Goal: Information Seeking & Learning: Find specific fact

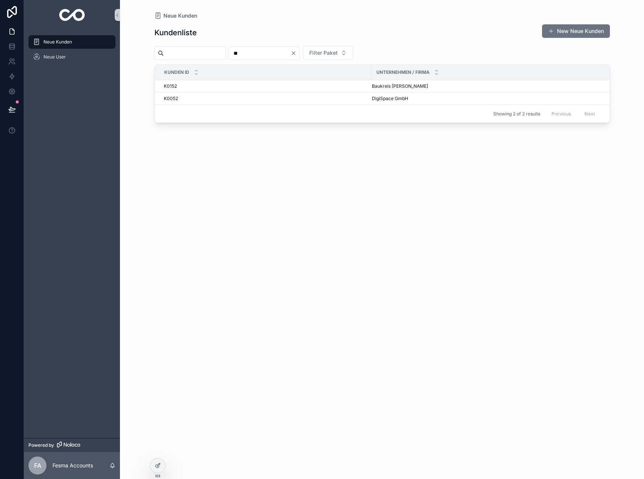
click at [272, 45] on div "Kundenliste New Neue Kunden ** Filter Paket Kunden ID Unternehmen / Firma K0152…" at bounding box center [381, 244] width 455 height 450
click at [266, 50] on input "**" at bounding box center [259, 53] width 61 height 10
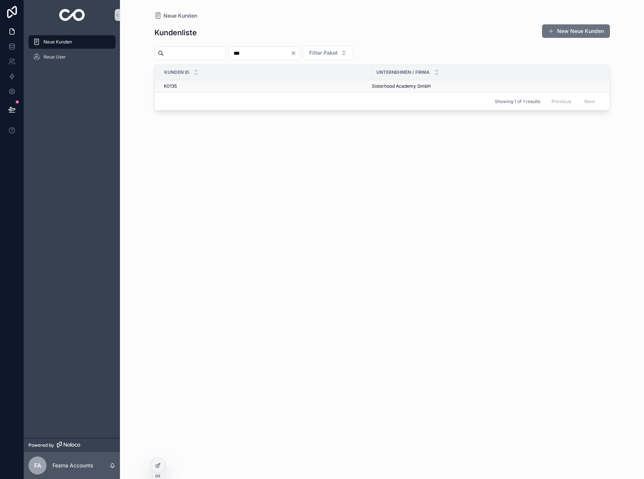
type input "***"
click at [385, 82] on td "Sisterhood Academy GmbH Sisterhood Academy GmbH" at bounding box center [496, 86] width 250 height 12
click at [386, 86] on span "Sisterhood Academy GmbH" at bounding box center [401, 86] width 59 height 6
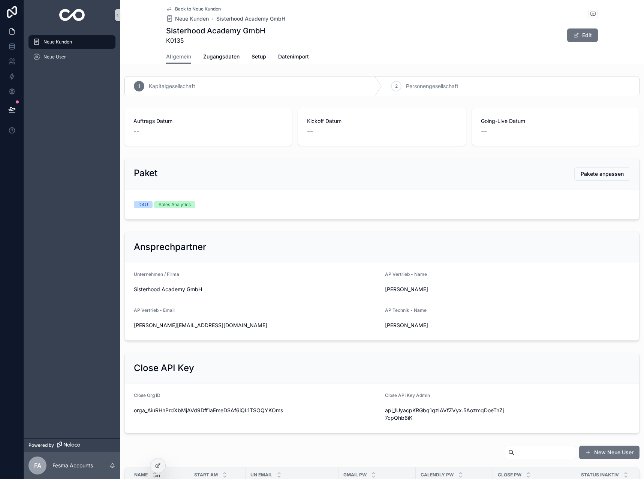
click at [185, 3] on div "Back to Neue Kunden Neue Kunden Sisterhood Academy GmbH Sisterhood Academy GmbH…" at bounding box center [382, 24] width 432 height 49
click at [182, 8] on span "Back to Neue Kunden" at bounding box center [198, 9] width 46 height 6
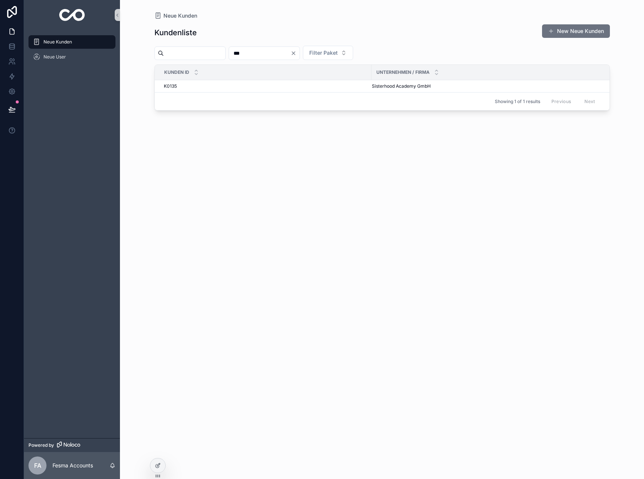
click at [263, 47] on div "***" at bounding box center [264, 52] width 71 height 13
click at [263, 51] on input "***" at bounding box center [259, 53] width 61 height 10
type input "**"
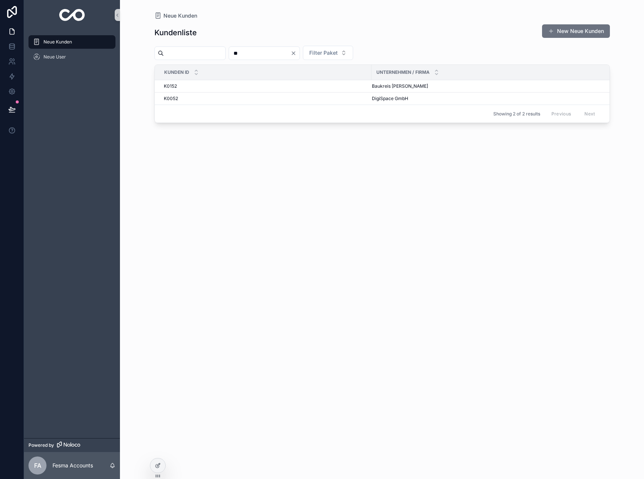
click at [399, 105] on div "Showing 2 of 2 results Previous Next" at bounding box center [382, 114] width 454 height 18
click at [396, 100] on span "DigiSpace GmbH" at bounding box center [390, 99] width 36 height 6
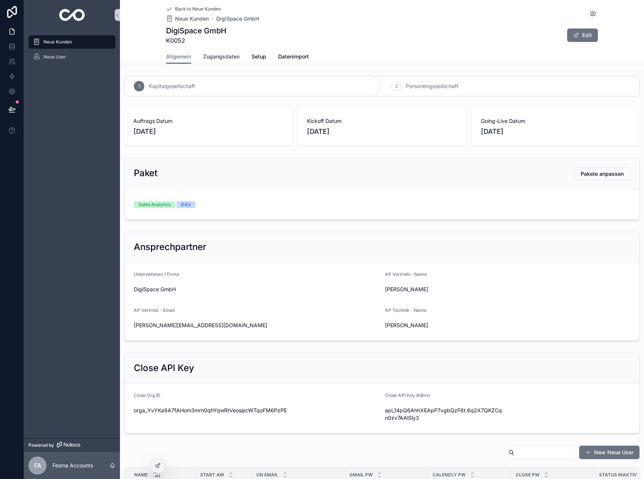
click at [210, 51] on link "Zugangsdaten" at bounding box center [221, 57] width 36 height 15
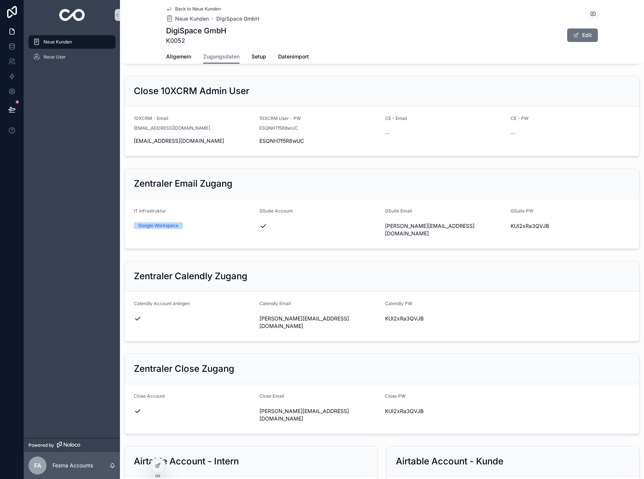
scroll to position [225, 0]
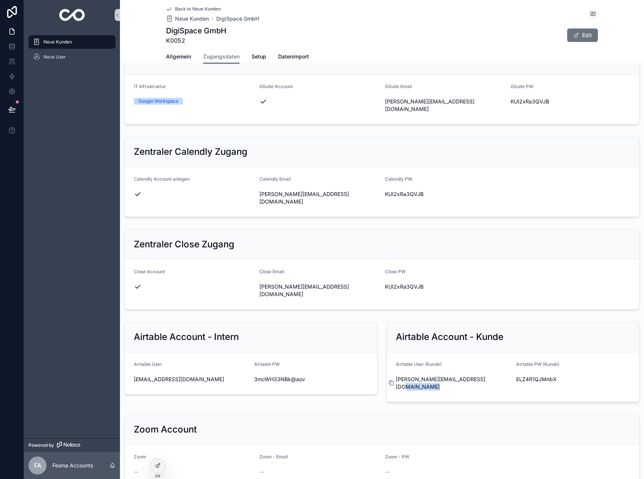
drag, startPoint x: 486, startPoint y: 355, endPoint x: 393, endPoint y: 358, distance: 93.0
click at [396, 375] on div "[PERSON_NAME][EMAIL_ADDRESS][DOMAIN_NAME]" at bounding box center [453, 382] width 114 height 15
click at [389, 380] on icon "scrollable content" at bounding box center [391, 383] width 6 height 6
drag, startPoint x: 509, startPoint y: 354, endPoint x: 561, endPoint y: 357, distance: 51.8
click at [561, 357] on form "Airtable User (Kunde) [PERSON_NAME][EMAIL_ADDRESS][DOMAIN_NAME] Airtable PW (Ku…" at bounding box center [513, 376] width 252 height 49
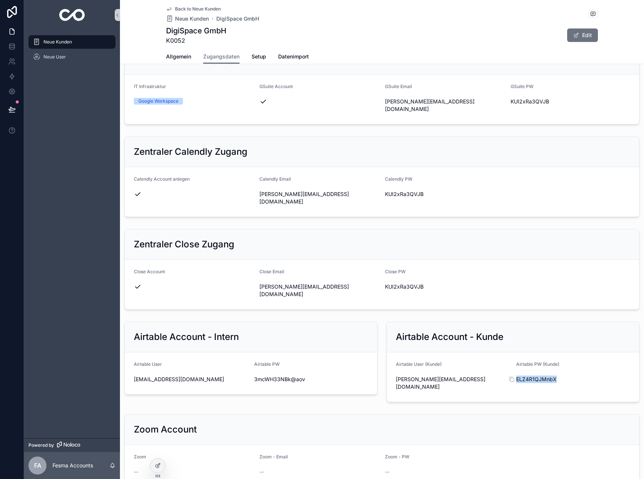
copy span "ELZ4R1QJMnbX"
click at [182, 4] on div "Back to Neue Kunden Neue Kunden DigiSpace GmbH DigiSpace GmbH K0052 Edit" at bounding box center [382, 24] width 432 height 49
click at [183, 11] on span "Back to Neue Kunden" at bounding box center [198, 9] width 46 height 6
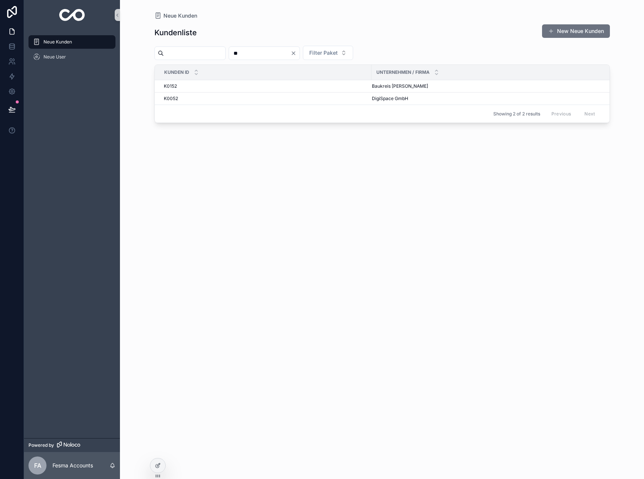
click at [275, 56] on input "**" at bounding box center [259, 53] width 61 height 10
type input "***"
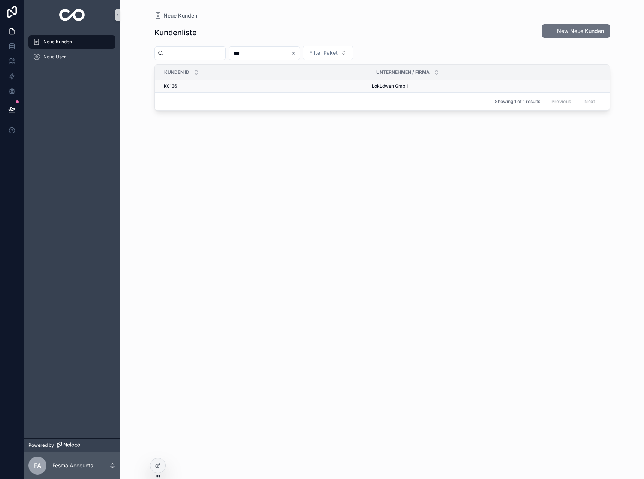
click at [369, 84] on td "K0136 K0136" at bounding box center [263, 86] width 217 height 12
click at [380, 85] on span "LokLöwen GmbH" at bounding box center [390, 86] width 37 height 6
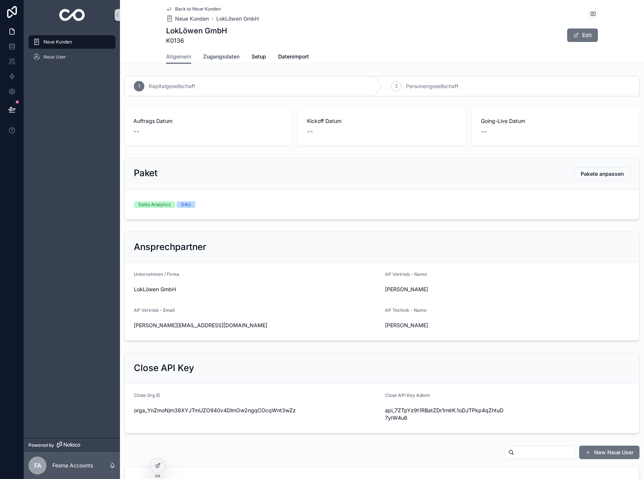
click at [215, 55] on span "Zugangsdaten" at bounding box center [221, 56] width 36 height 7
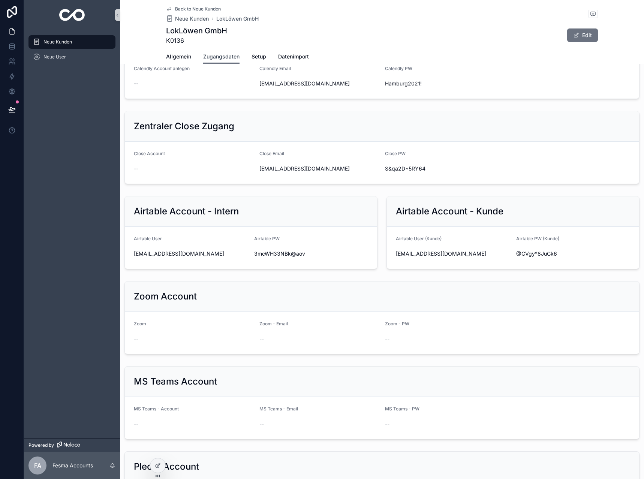
scroll to position [337, 0]
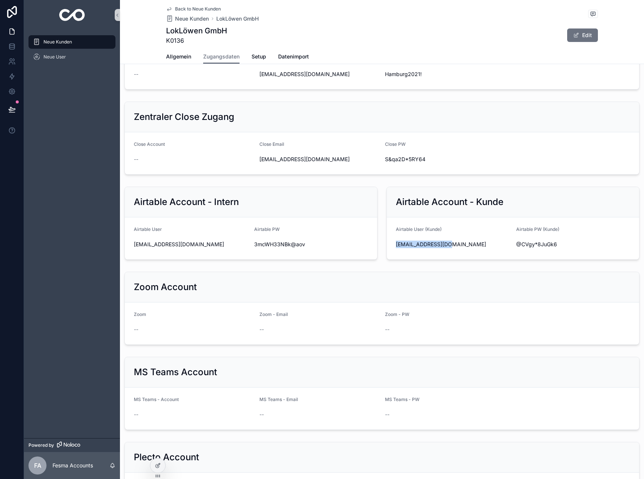
drag, startPoint x: 451, startPoint y: 322, endPoint x: 392, endPoint y: 322, distance: 59.9
click at [392, 259] on form "Airtable User (Kunde) [EMAIL_ADDRESS][DOMAIN_NAME] Airtable PW (Kunde) @CVgy*8J…" at bounding box center [513, 238] width 252 height 42
copy span "[EMAIL_ADDRESS][DOMAIN_NAME]"
drag, startPoint x: 568, startPoint y: 315, endPoint x: 511, endPoint y: 319, distance: 57.8
click at [516, 250] on div "@CVgy*8JuGk6" at bounding box center [573, 244] width 114 height 12
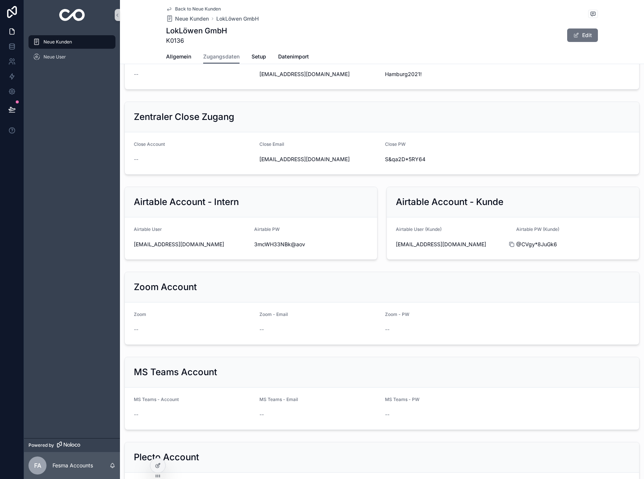
click at [510, 247] on icon "scrollable content" at bounding box center [511, 244] width 3 height 3
click at [178, 7] on span "Back to Neue Kunden" at bounding box center [198, 9] width 46 height 6
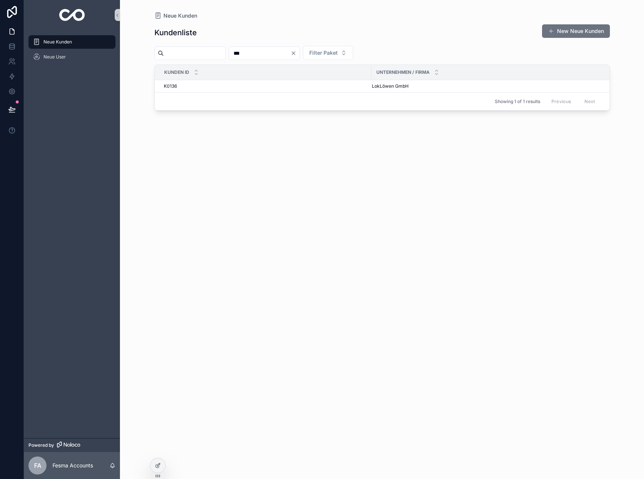
click at [296, 52] on icon "Clear" at bounding box center [293, 53] width 6 height 6
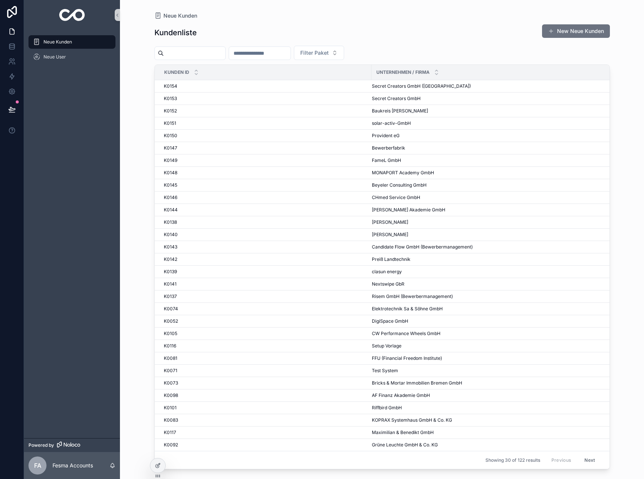
click at [220, 56] on input "scrollable content" at bounding box center [194, 53] width 61 height 10
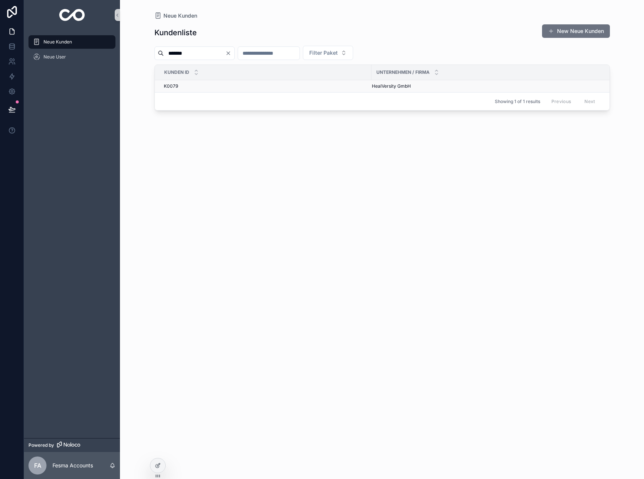
type input "*******"
click at [381, 87] on span "HealVersity GmbH" at bounding box center [391, 86] width 39 height 6
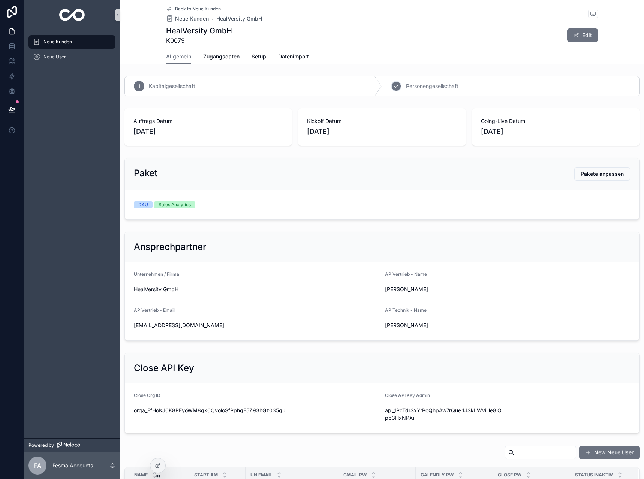
drag, startPoint x: 310, startPoint y: 72, endPoint x: 424, endPoint y: 84, distance: 114.9
drag, startPoint x: 424, startPoint y: 84, endPoint x: 487, endPoint y: 31, distance: 81.7
click at [487, 31] on div "HealVersity GmbH K0079 Edit" at bounding box center [382, 34] width 432 height 19
click at [227, 54] on span "Zugangsdaten" at bounding box center [221, 56] width 36 height 7
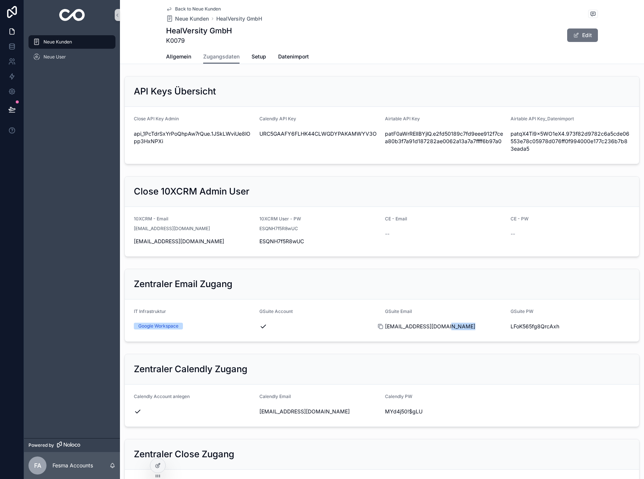
drag, startPoint x: 447, startPoint y: 326, endPoint x: 381, endPoint y: 327, distance: 66.0
click at [385, 327] on div "[EMAIL_ADDRESS][DOMAIN_NAME]" at bounding box center [445, 326] width 120 height 7
click at [392, 324] on span "[EMAIL_ADDRESS][DOMAIN_NAME]" at bounding box center [445, 326] width 120 height 7
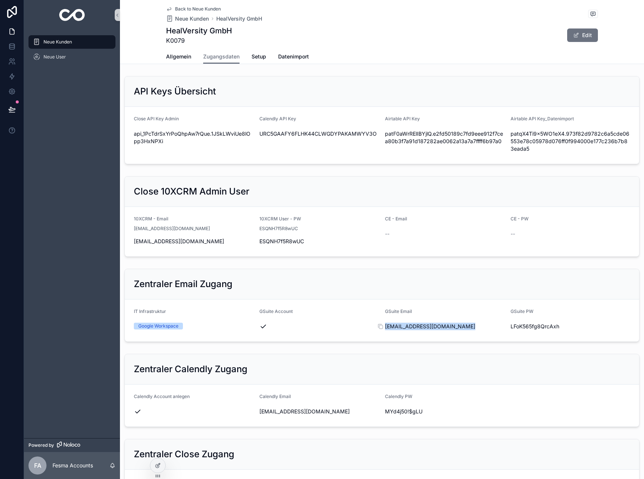
copy div "[EMAIL_ADDRESS][DOMAIN_NAME]"
drag, startPoint x: 572, startPoint y: 326, endPoint x: 507, endPoint y: 325, distance: 65.6
click at [510, 325] on div "LFoK565fg8QrcAxh" at bounding box center [570, 326] width 120 height 7
click at [515, 326] on span "LFoK565fg8QrcAxh" at bounding box center [570, 326] width 120 height 7
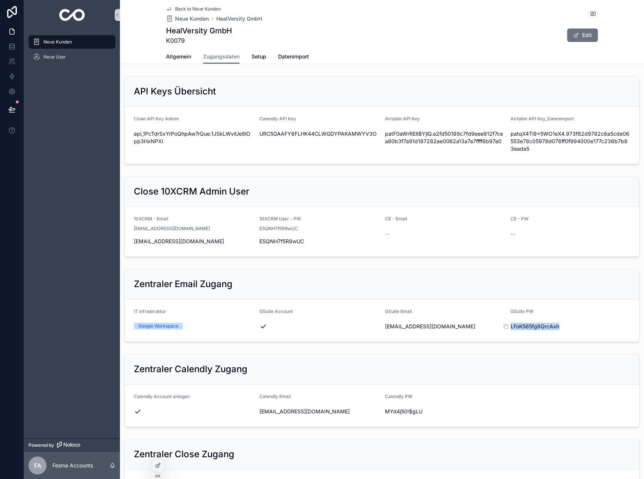
click at [515, 326] on span "LFoK565fg8QrcAxh" at bounding box center [570, 326] width 120 height 7
copy div "LFoK565fg8QrcAxh"
click at [529, 326] on span "LFoK565fg8QrcAxh" at bounding box center [570, 326] width 120 height 7
